Goal: Information Seeking & Learning: Compare options

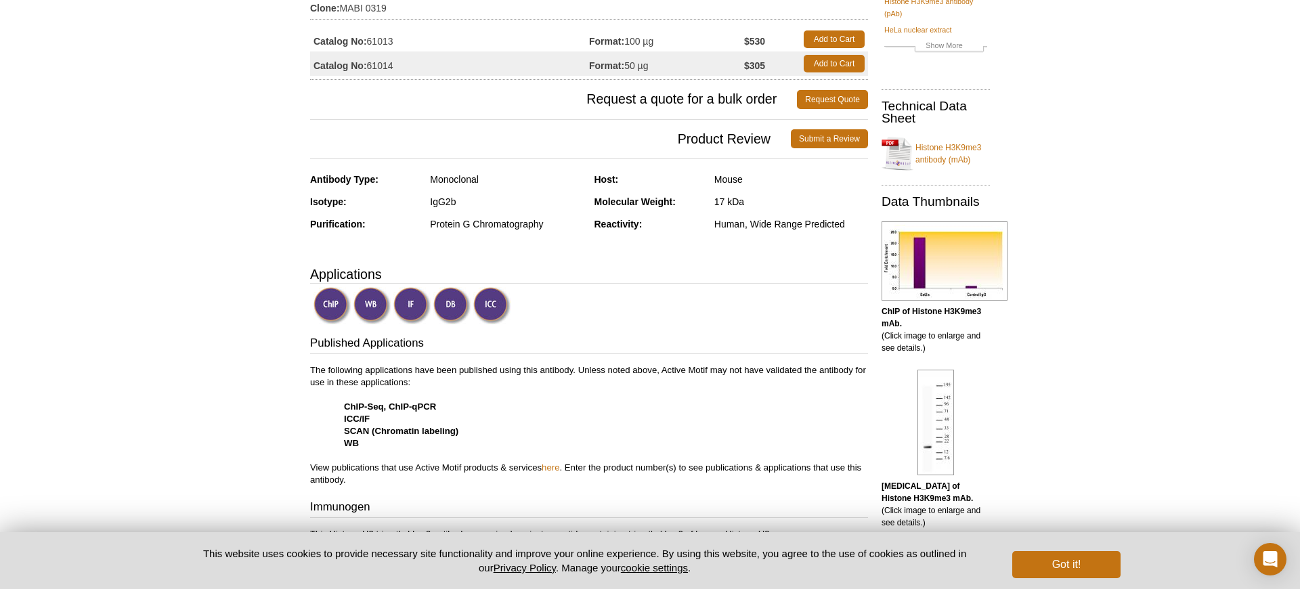
scroll to position [200, 0]
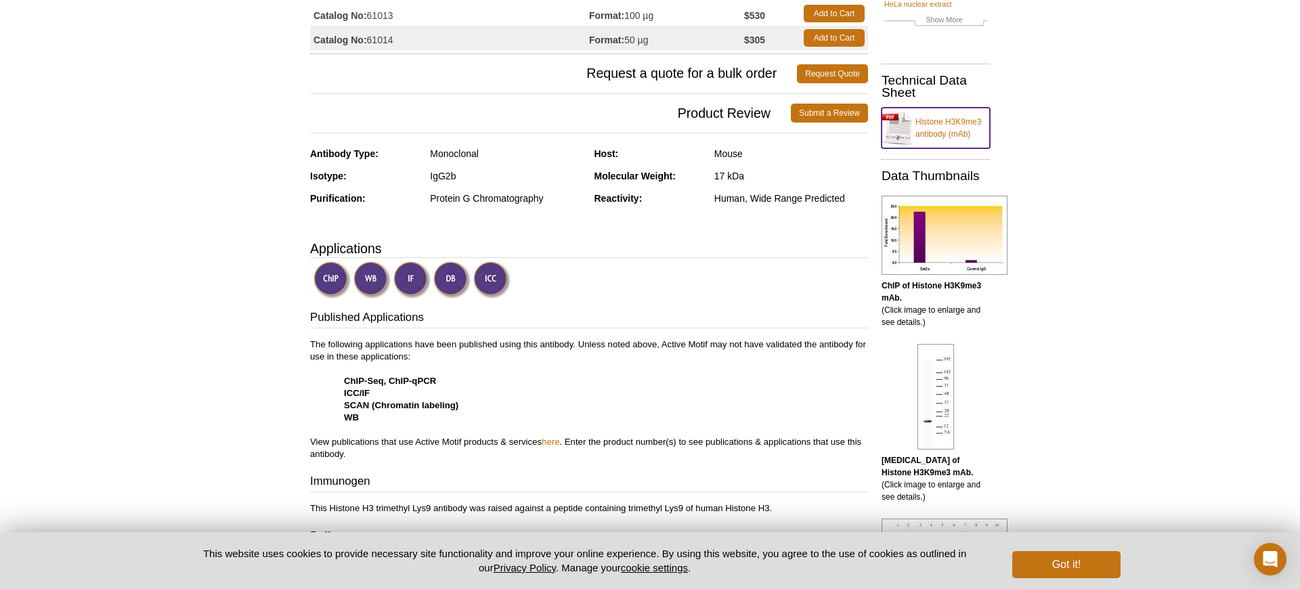
click at [939, 124] on link "Histone H3K9me3 antibody (mAb)" at bounding box center [936, 128] width 108 height 41
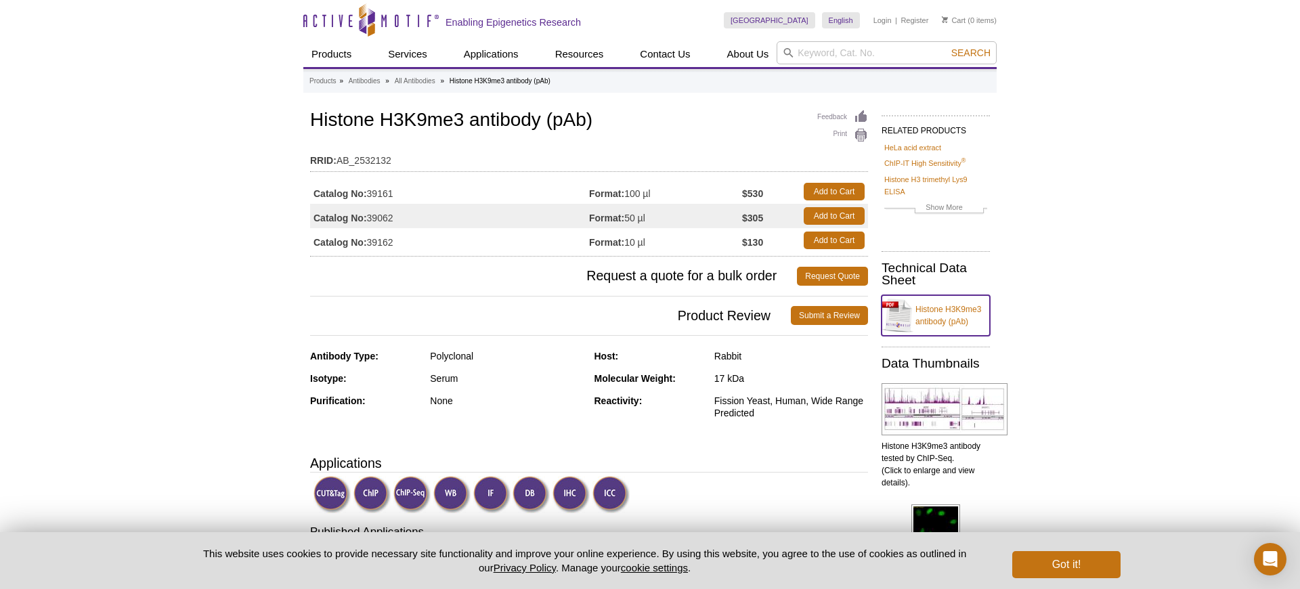
click at [944, 312] on link "Histone H3K9me3 antibody (pAb)" at bounding box center [936, 315] width 108 height 41
